Goal: Check status: Check status

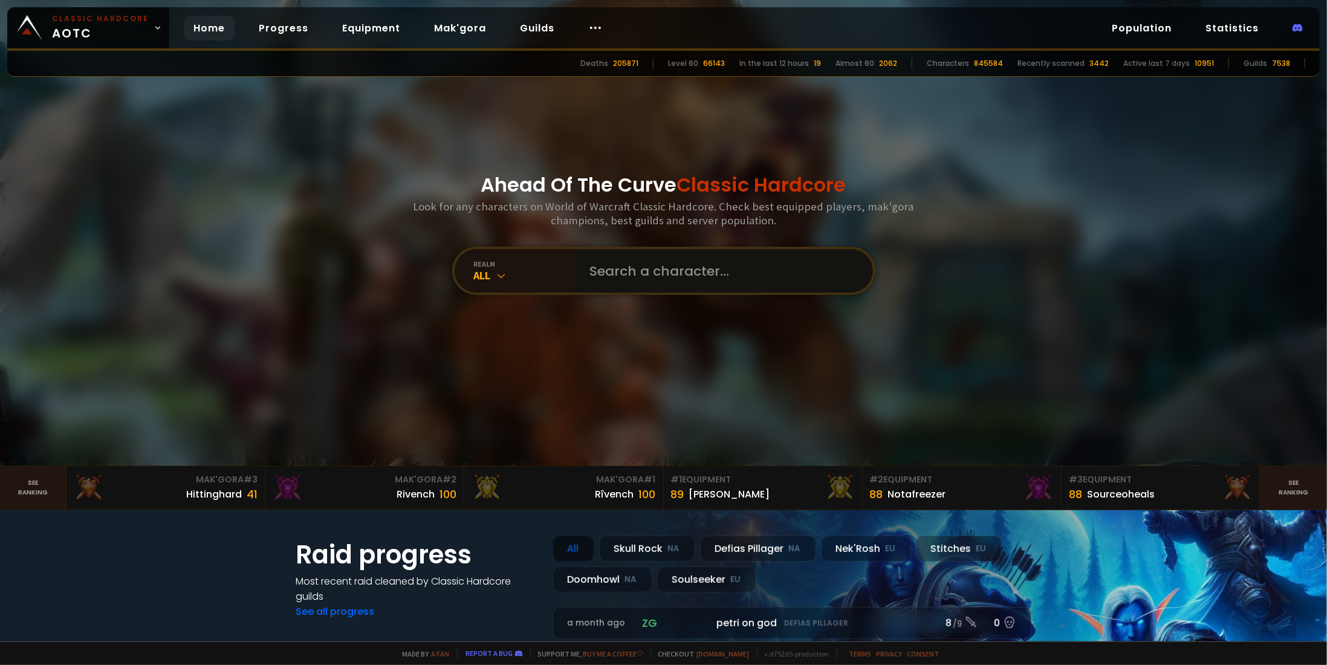
click at [638, 276] on input "text" at bounding box center [721, 271] width 276 height 44
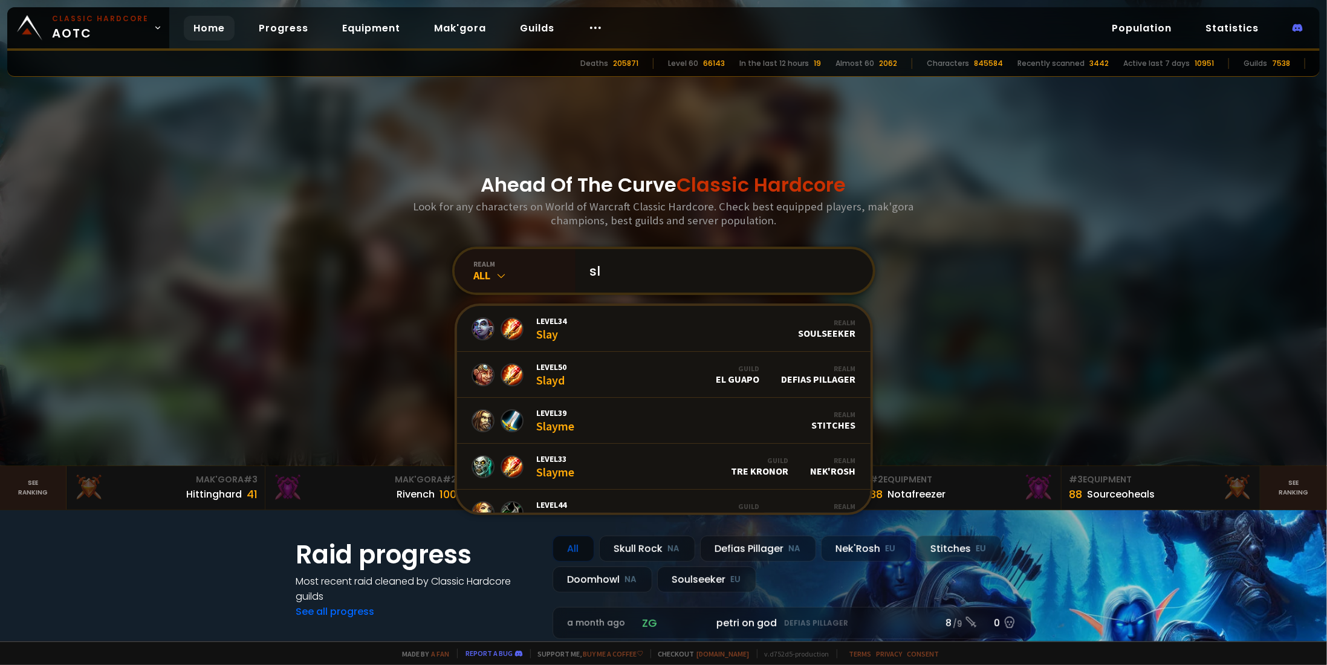
type input "s"
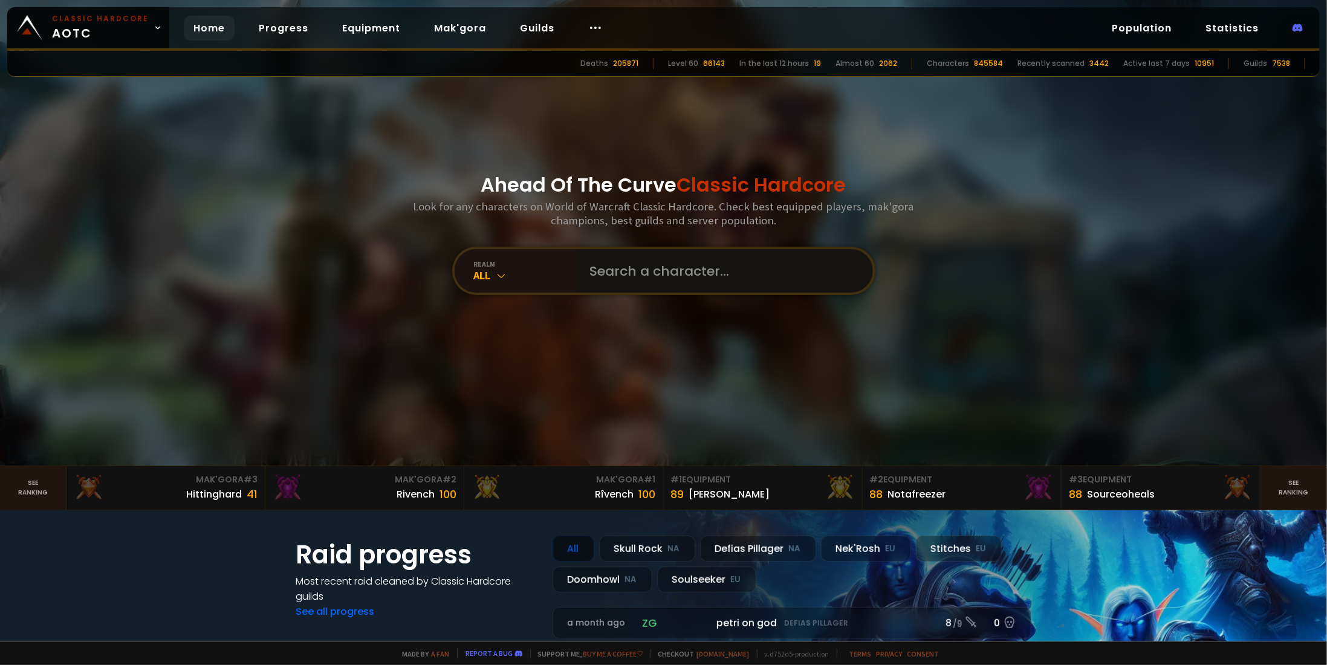
paste input "legion tab gen 4"
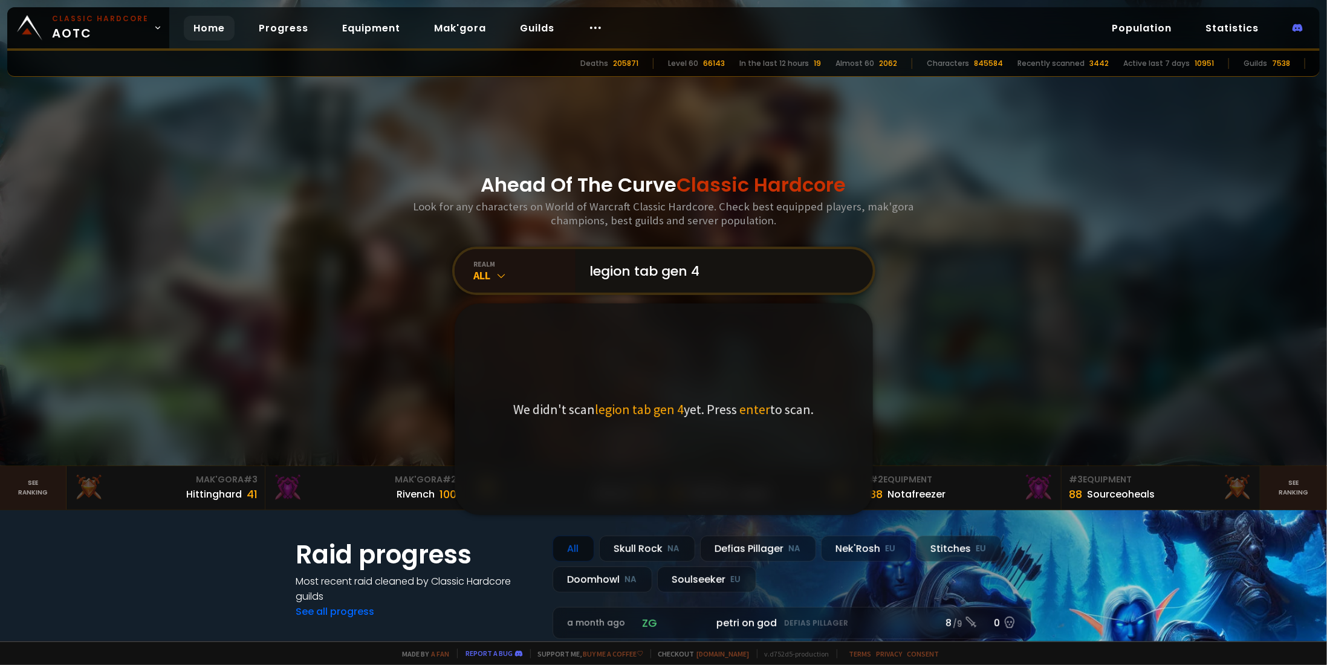
click at [680, 262] on input "legion tab gen 4" at bounding box center [721, 271] width 276 height 44
paste input "[PERSON_NAME]"
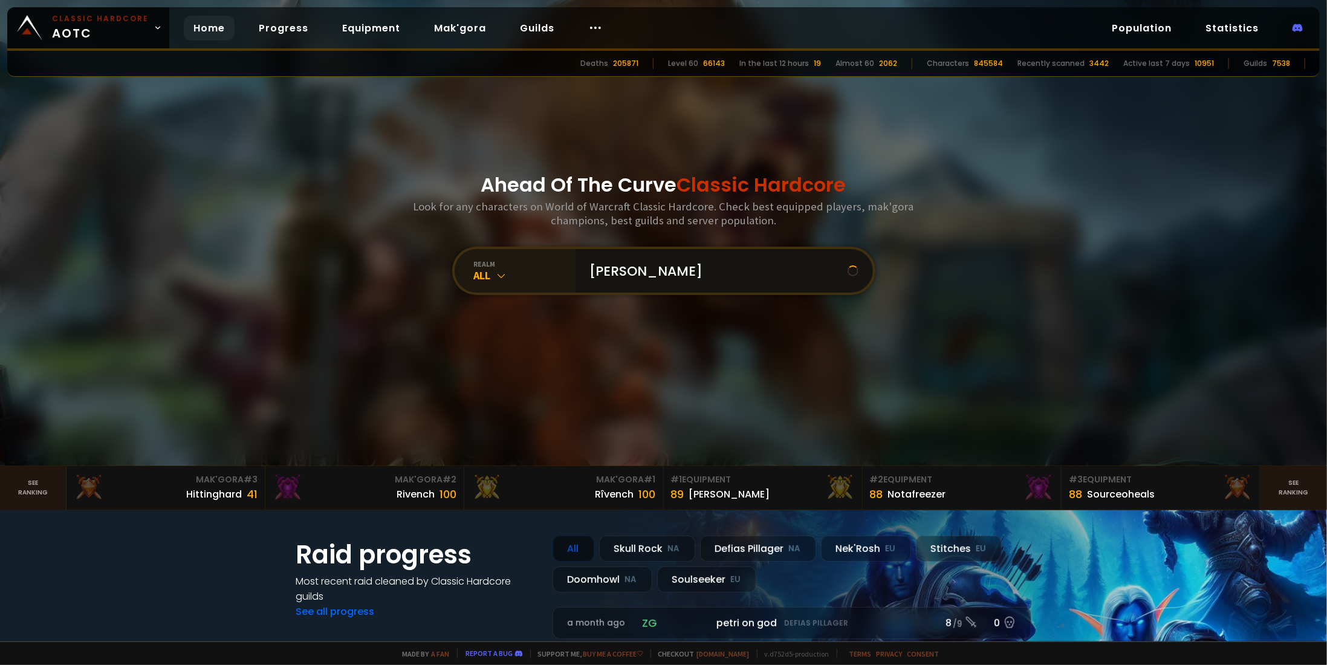
type input "[PERSON_NAME]"
click at [516, 276] on div "All" at bounding box center [525, 275] width 102 height 14
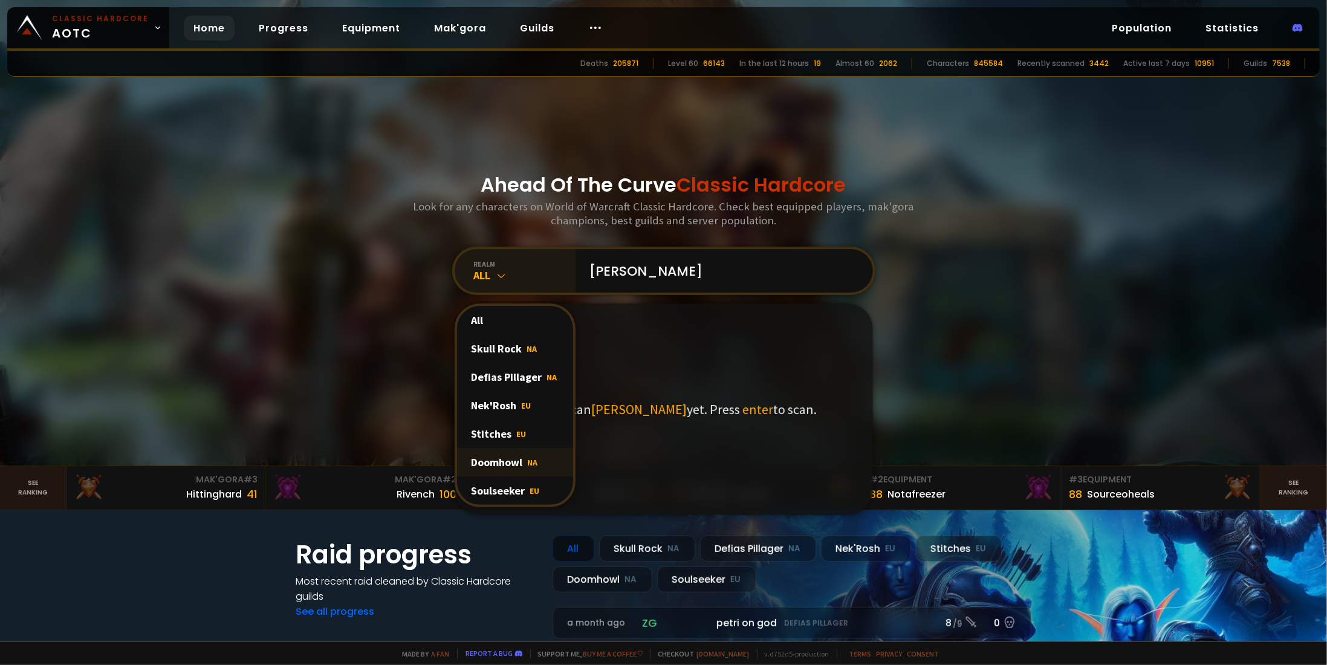
click at [508, 459] on div "Doomhowl NA" at bounding box center [515, 462] width 116 height 28
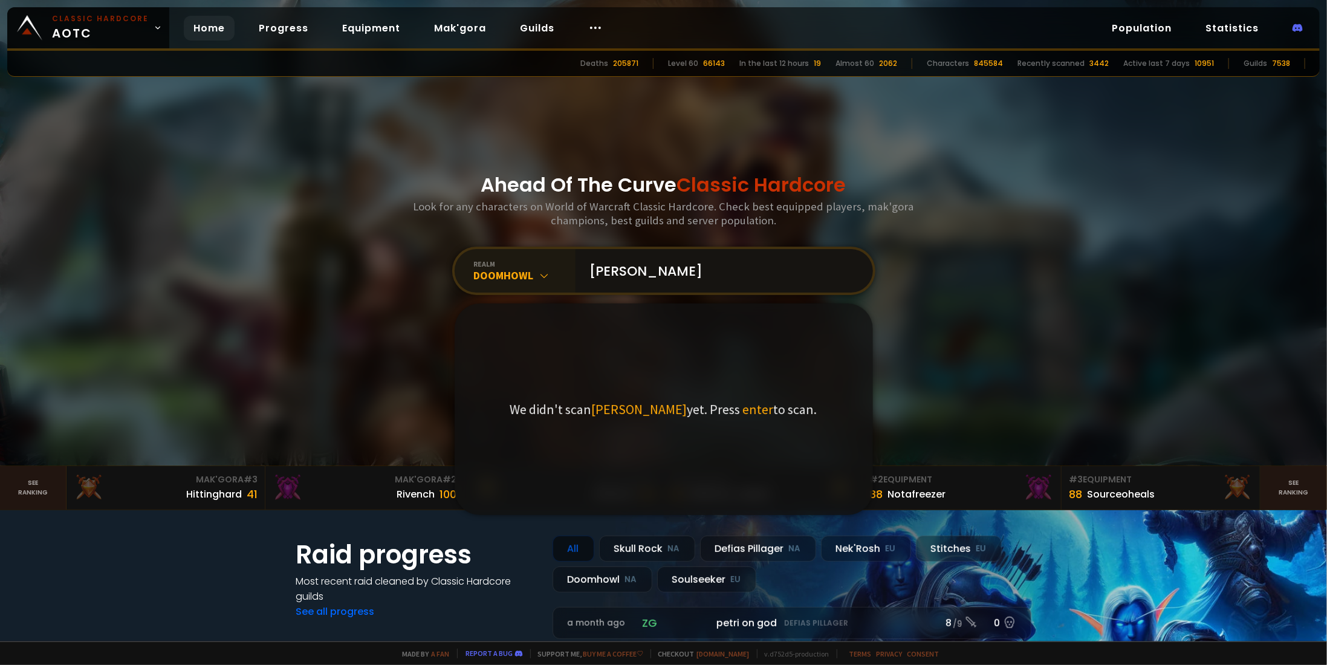
click at [678, 269] on input "[PERSON_NAME]" at bounding box center [721, 271] width 276 height 44
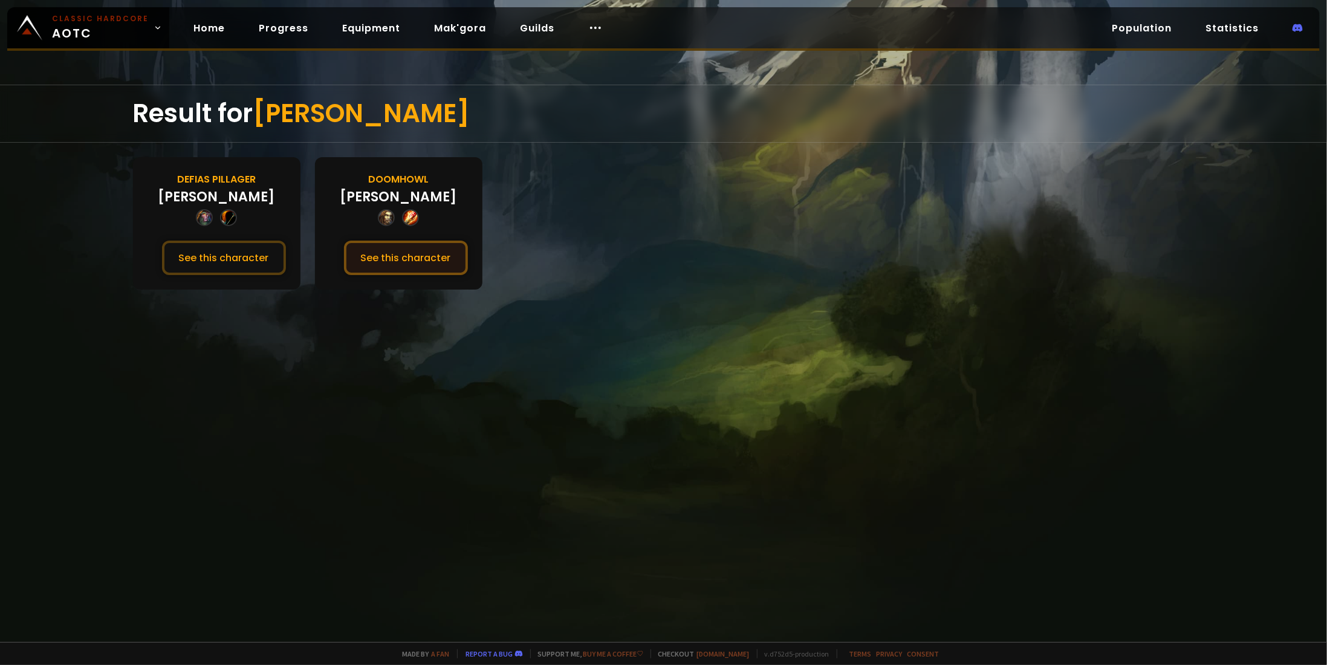
click at [410, 248] on button "See this character" at bounding box center [406, 258] width 124 height 34
